Goal: Find specific page/section: Find specific page/section

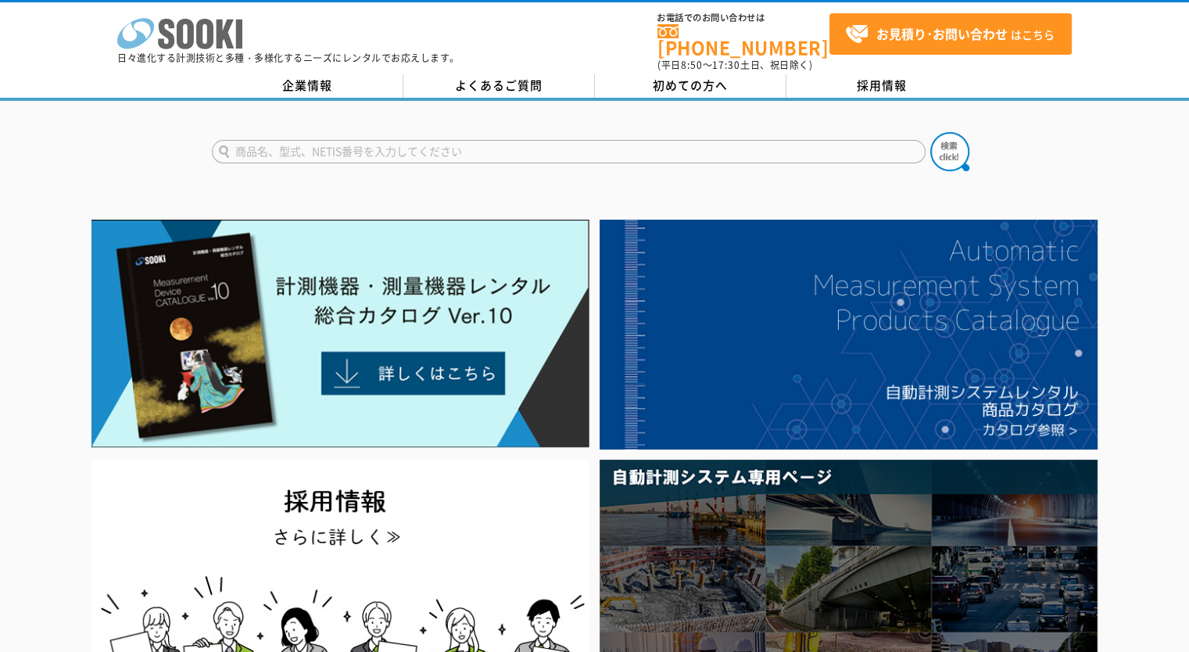
click at [197, 33] on icon at bounding box center [204, 34] width 17 height 30
click at [217, 37] on polygon at bounding box center [226, 34] width 18 height 29
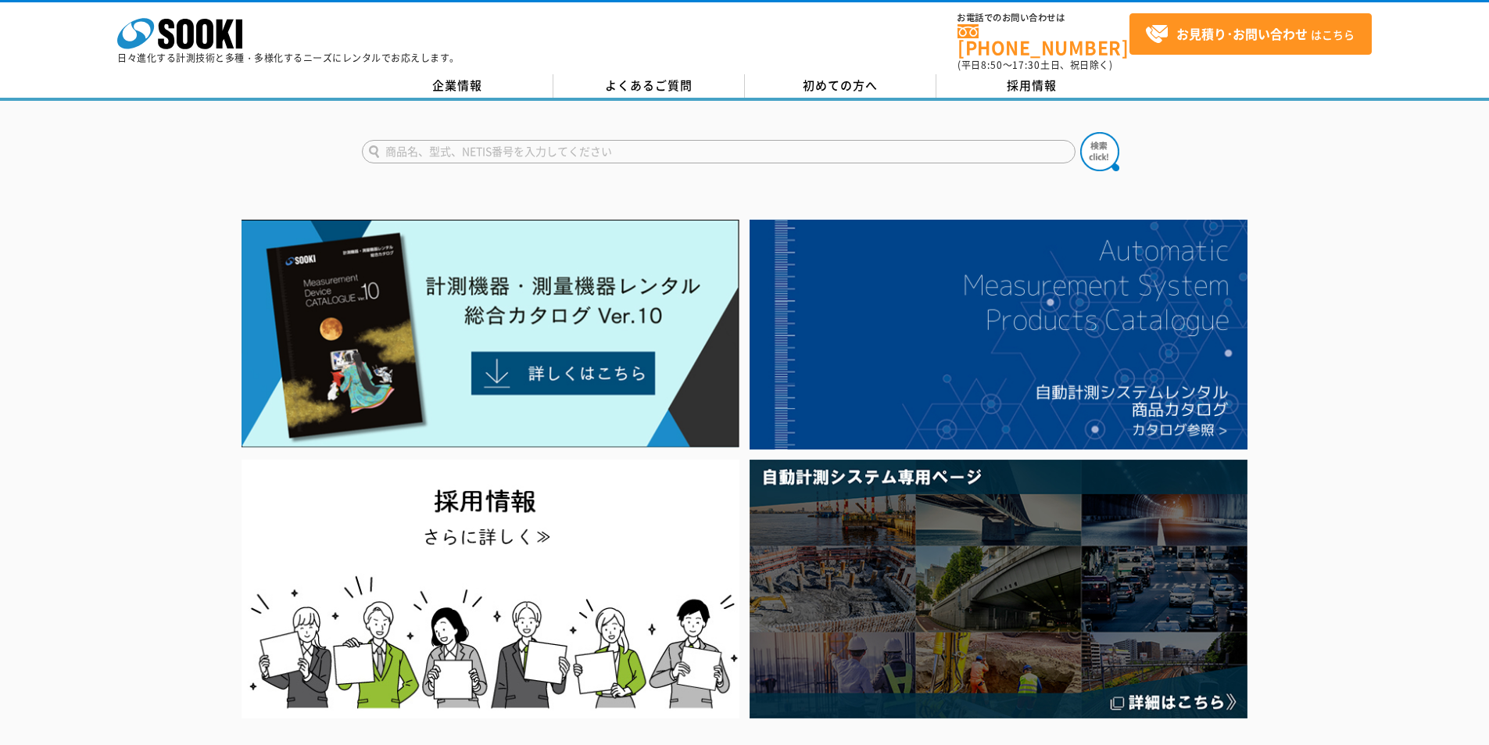
click at [806, 140] on input "text" at bounding box center [719, 151] width 714 height 23
type input "商品名、型式、NETIS番号を入力してください"
